Goal: Information Seeking & Learning: Learn about a topic

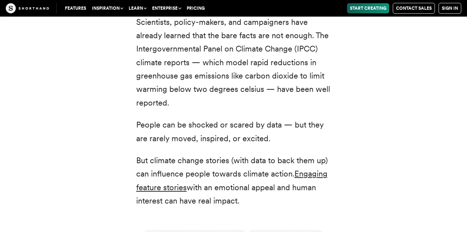
scroll to position [938, 0]
click at [409, 180] on div "Scientists, policy-makers, and campaigners have already learned that the bare f…" at bounding box center [233, 232] width 447 height 452
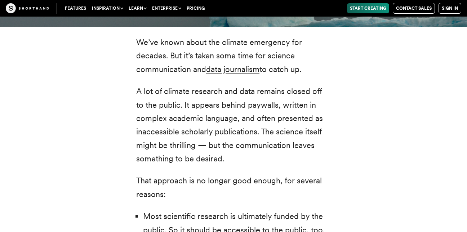
scroll to position [1486, 0]
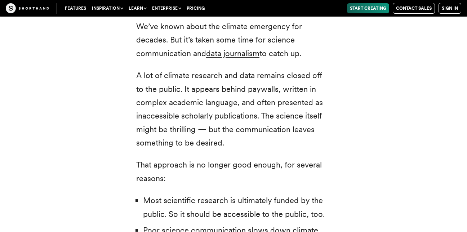
scroll to position [1515, 0]
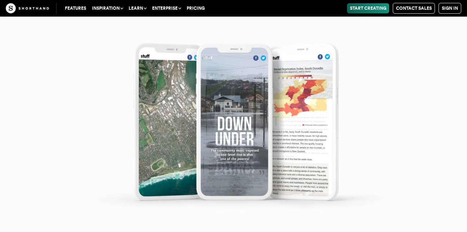
scroll to position [3044, 0]
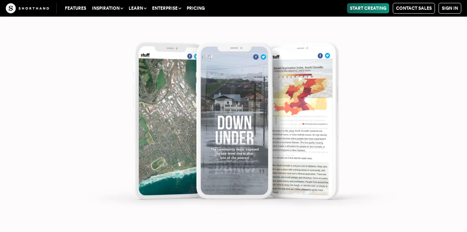
click at [181, 137] on img at bounding box center [233, 116] width 467 height 232
click at [255, 140] on img at bounding box center [233, 116] width 467 height 232
click at [314, 133] on img at bounding box center [233, 116] width 467 height 232
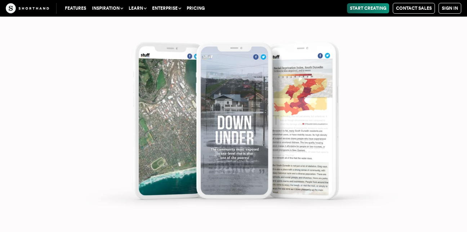
click at [370, 149] on img at bounding box center [233, 116] width 467 height 232
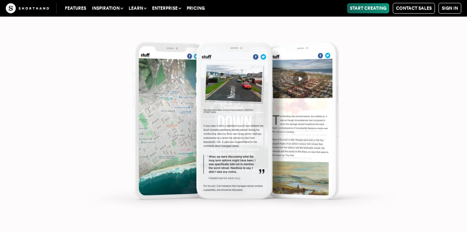
scroll to position [3203, 0]
click at [262, 136] on img at bounding box center [233, 116] width 467 height 232
click at [248, 114] on img at bounding box center [233, 116] width 467 height 232
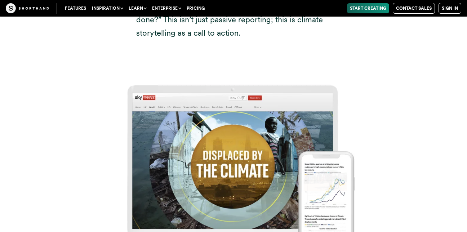
scroll to position [3707, 0]
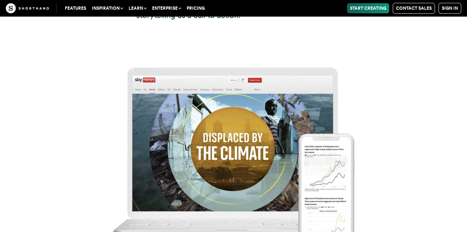
click at [225, 109] on img at bounding box center [233, 147] width 467 height 232
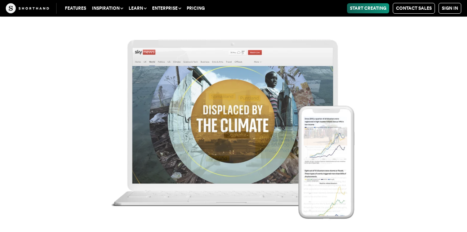
scroll to position [3736, 0]
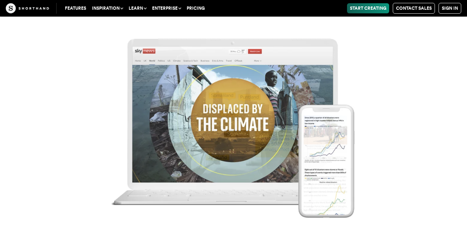
click at [335, 133] on img at bounding box center [233, 118] width 467 height 232
click at [403, 133] on img at bounding box center [233, 118] width 467 height 232
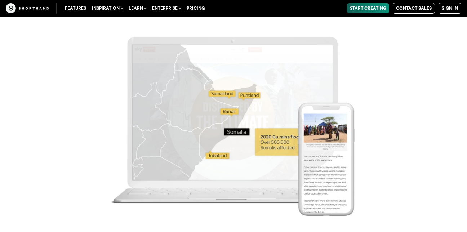
scroll to position [3909, 0]
click at [328, 170] on img at bounding box center [233, 116] width 467 height 232
click at [326, 169] on img at bounding box center [233, 116] width 467 height 232
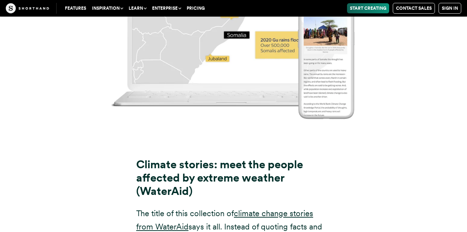
scroll to position [4054, 0]
